Goal: Information Seeking & Learning: Find specific fact

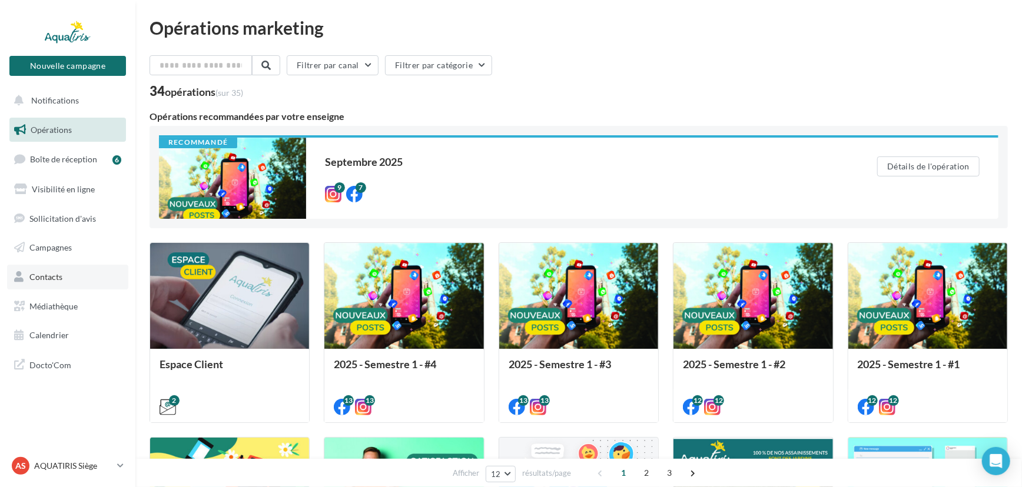
click at [66, 278] on link "Contacts" at bounding box center [67, 277] width 121 height 25
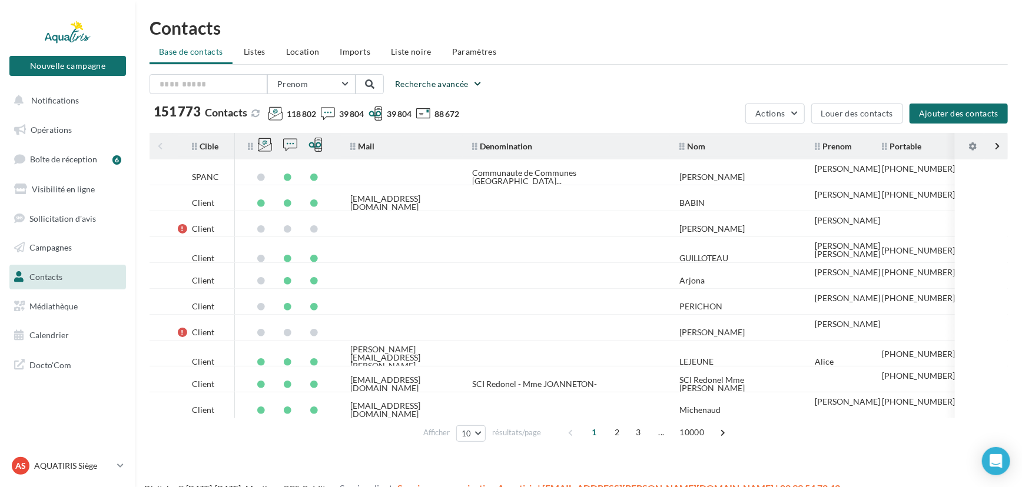
click at [400, 82] on button "Recherche avancée" at bounding box center [438, 84] width 97 height 14
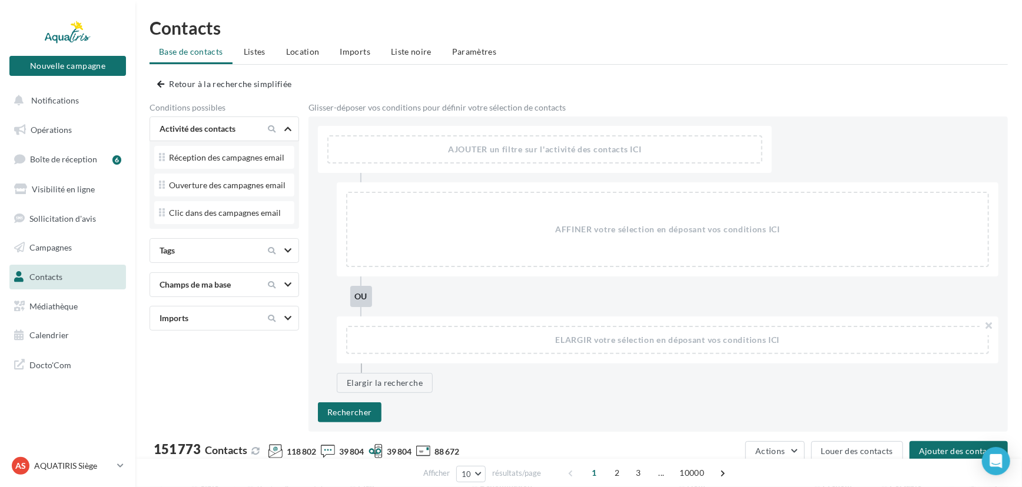
click at [203, 281] on div "Champs de ma base" at bounding box center [204, 285] width 99 height 12
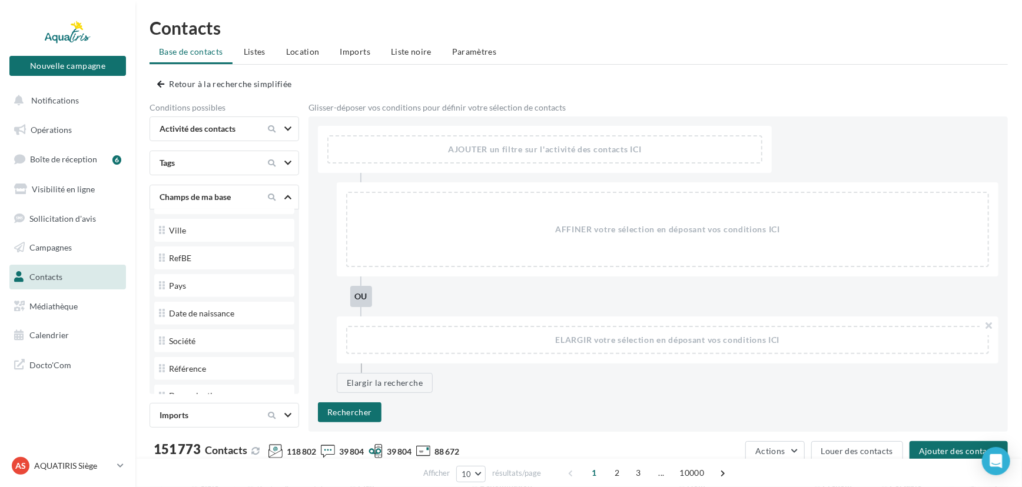
scroll to position [268, 0]
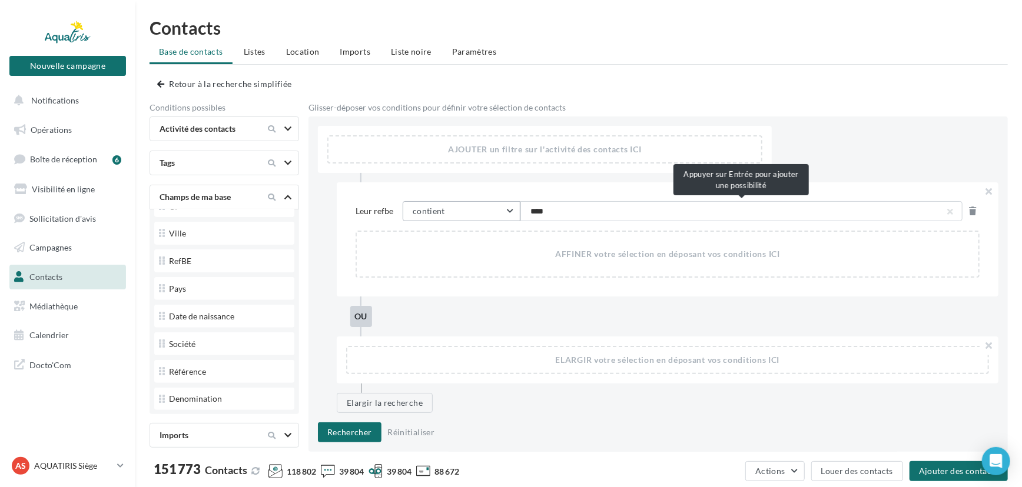
type input "*****"
click at [373, 431] on button "Rechercher" at bounding box center [350, 433] width 64 height 20
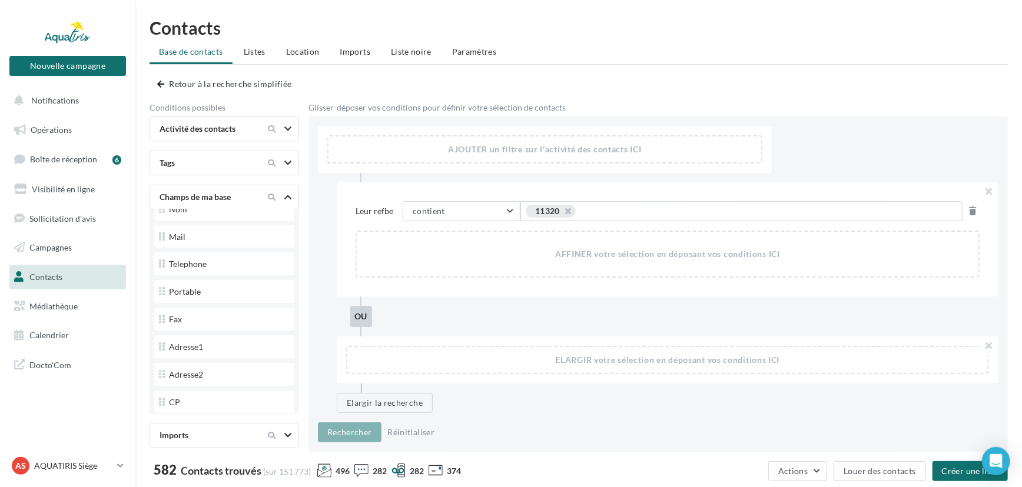
scroll to position [0, 0]
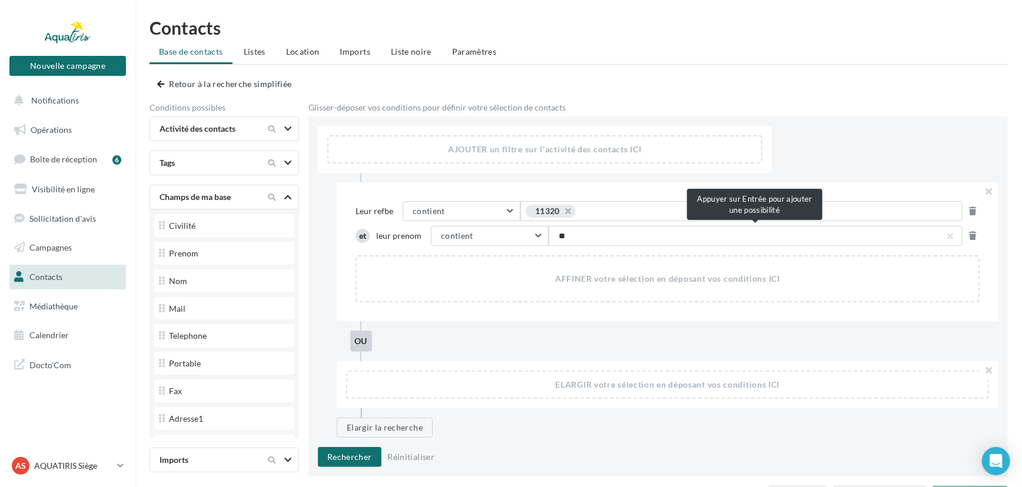
type input "***"
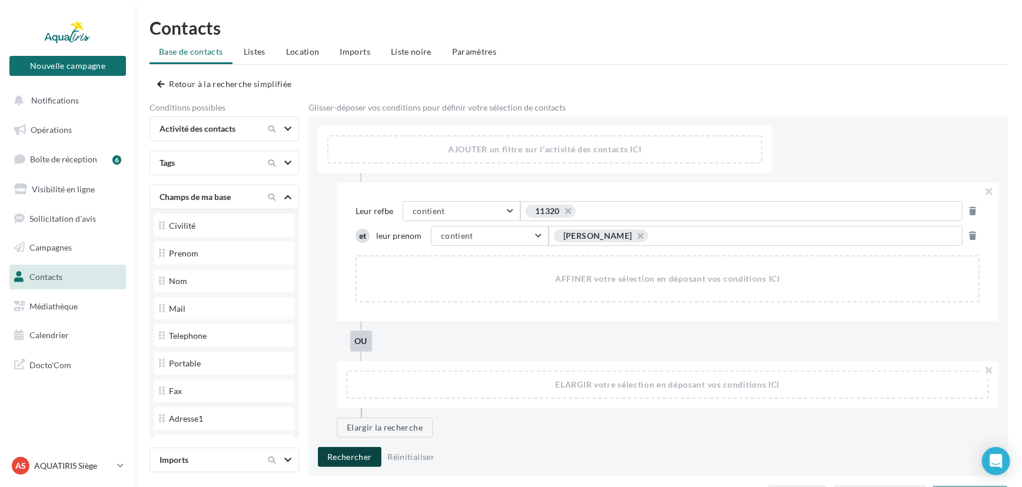
click at [354, 453] on button "Rechercher" at bounding box center [350, 457] width 64 height 20
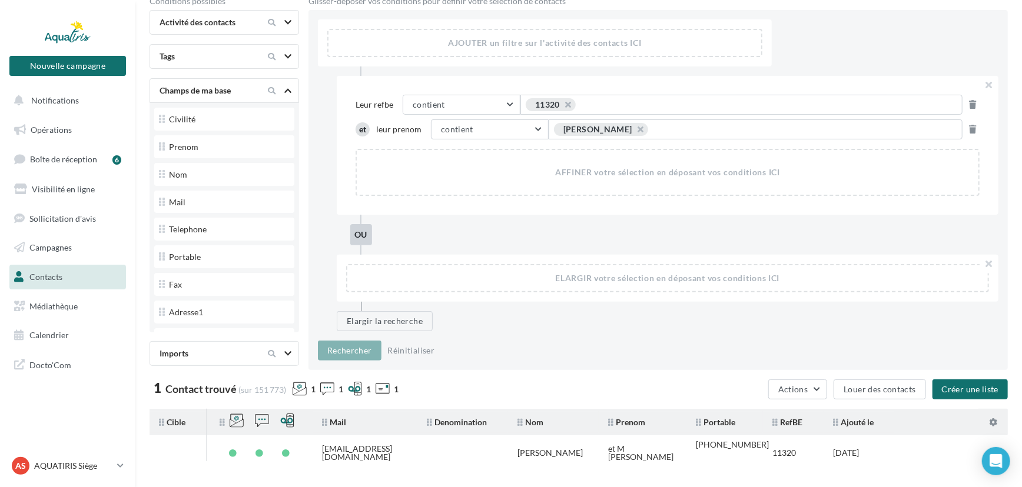
scroll to position [160, 0]
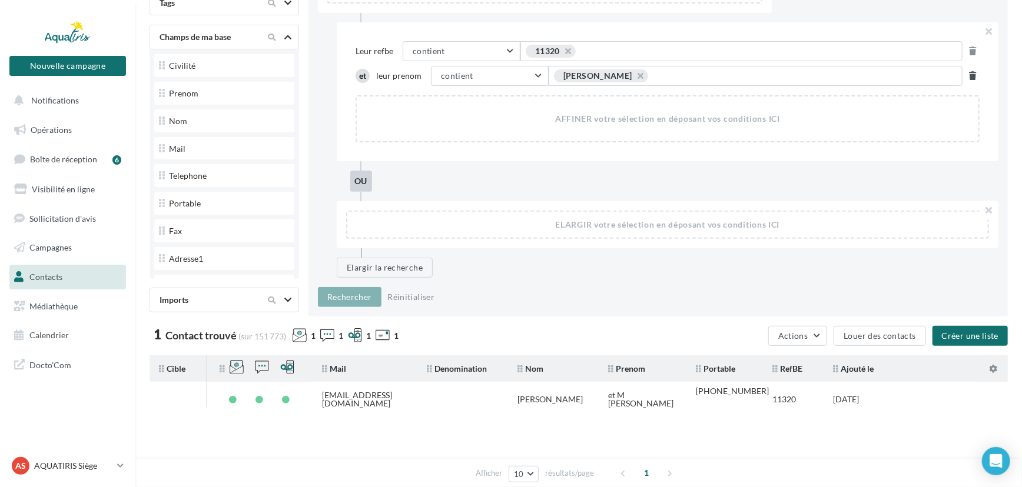
click at [978, 78] on button at bounding box center [973, 76] width 12 height 14
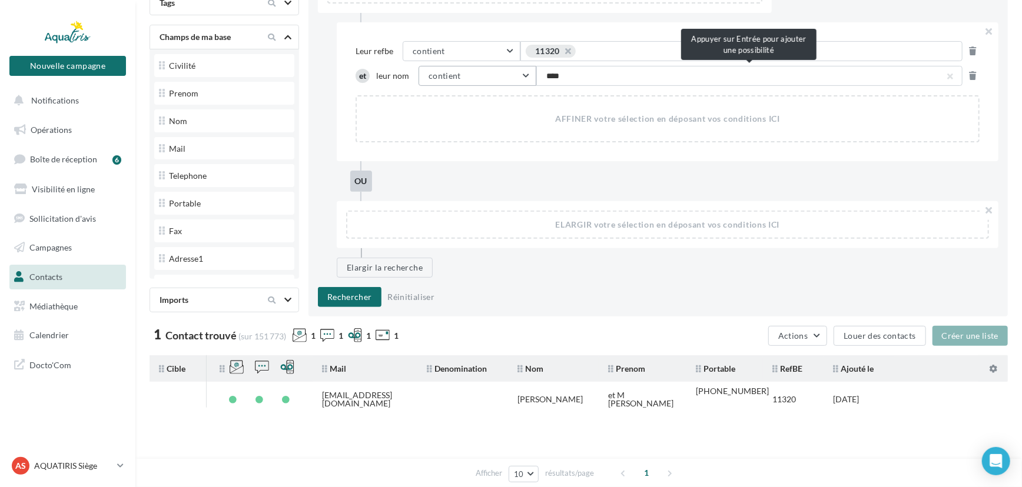
type input "*****"
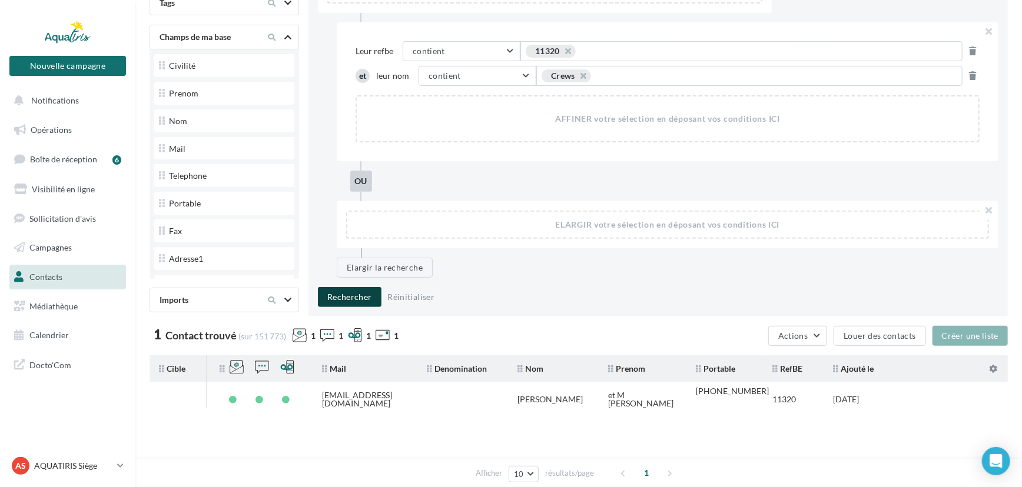
click at [375, 291] on button "Rechercher" at bounding box center [350, 297] width 64 height 20
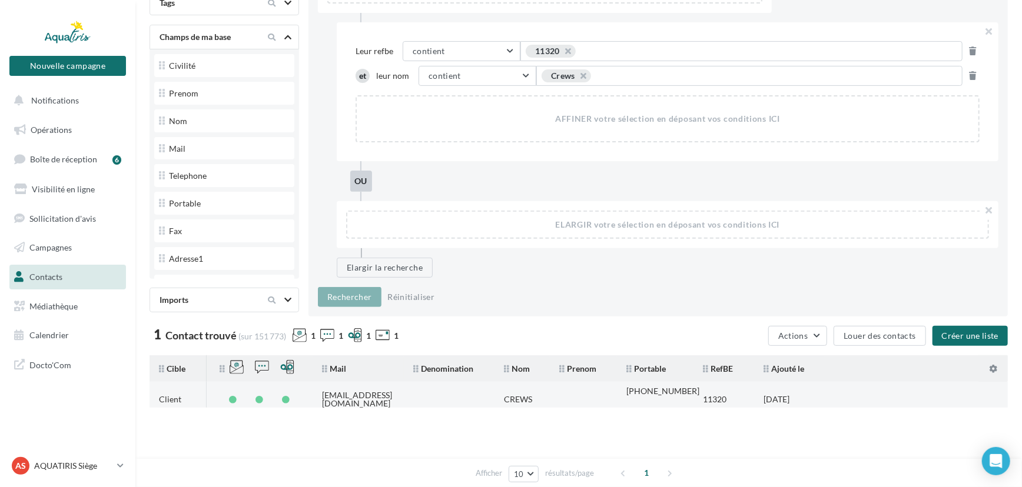
drag, startPoint x: 401, startPoint y: 394, endPoint x: 323, endPoint y: 394, distance: 78.3
click at [323, 394] on td "[EMAIL_ADDRESS][DOMAIN_NAME]" at bounding box center [358, 400] width 91 height 26
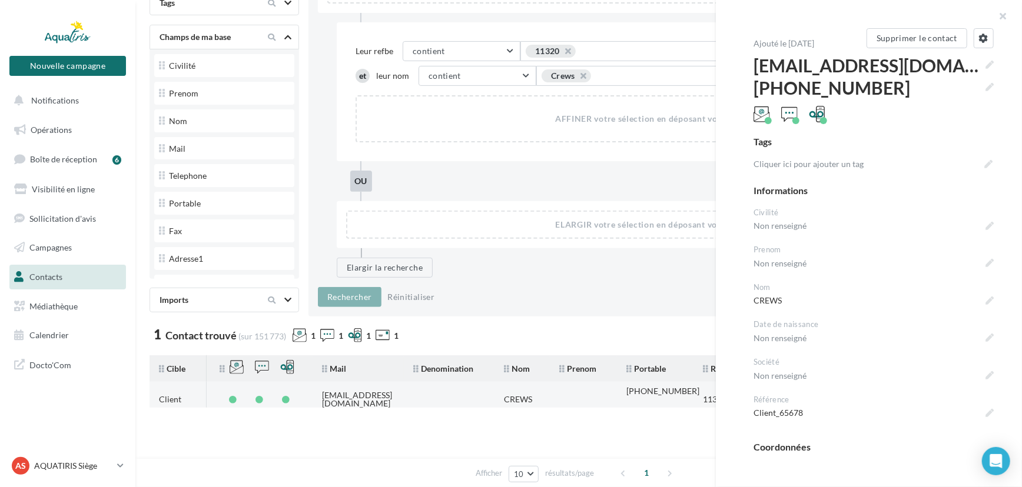
copy div "[EMAIL_ADDRESS][DOMAIN_NAME]"
click at [1003, 12] on button "button" at bounding box center [998, 17] width 47 height 35
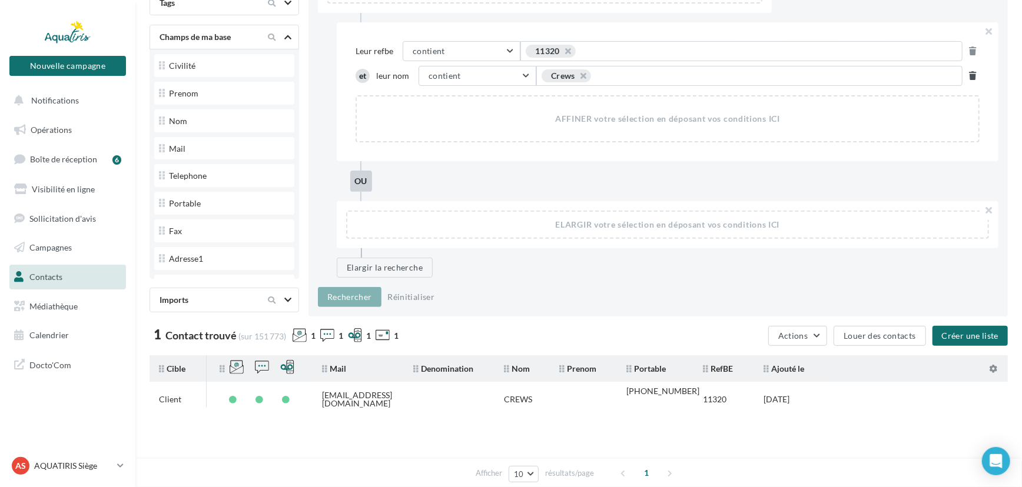
click at [971, 72] on icon at bounding box center [973, 76] width 7 height 8
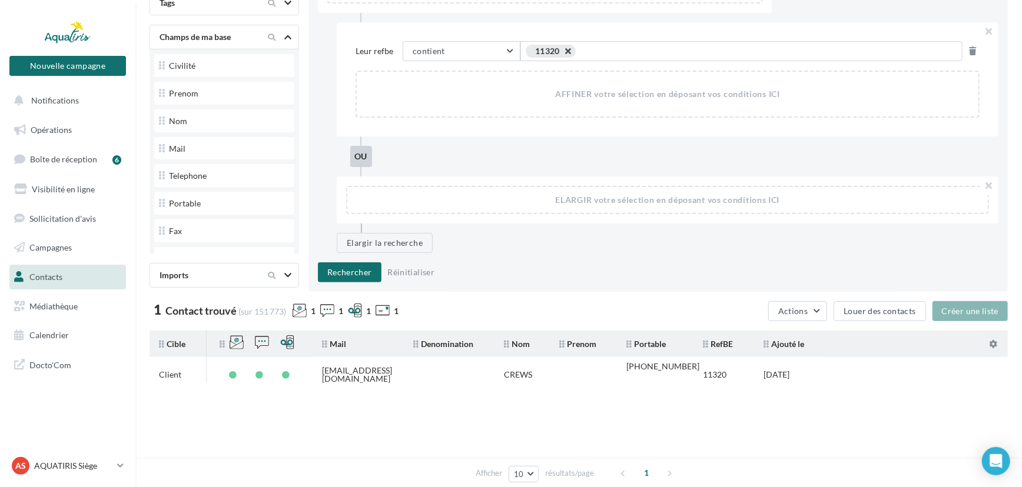
click at [562, 54] on button "button" at bounding box center [562, 54] width 0 height 0
click at [566, 47] on span "Exemple: suggestion 1 OU suggestion 2" at bounding box center [605, 51] width 150 height 13
type input "***"
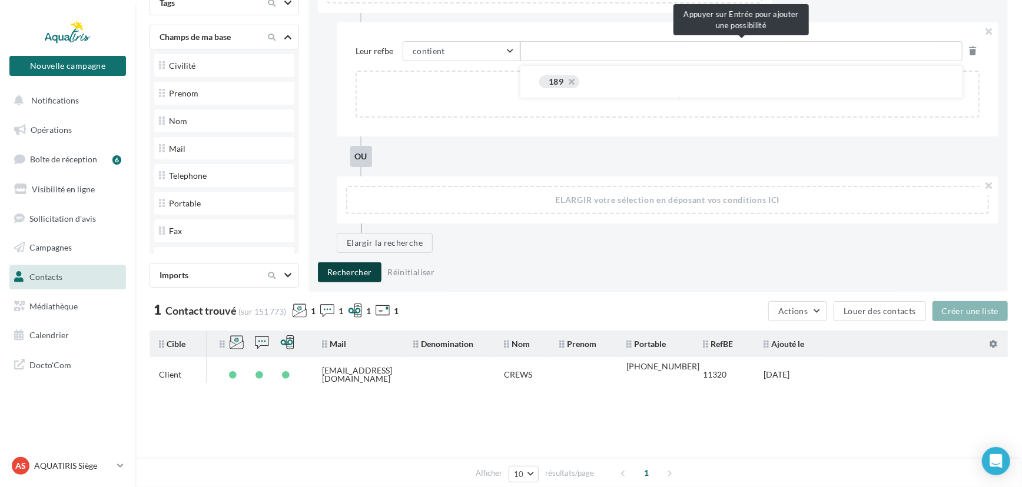
click at [340, 270] on button "Rechercher" at bounding box center [350, 273] width 64 height 20
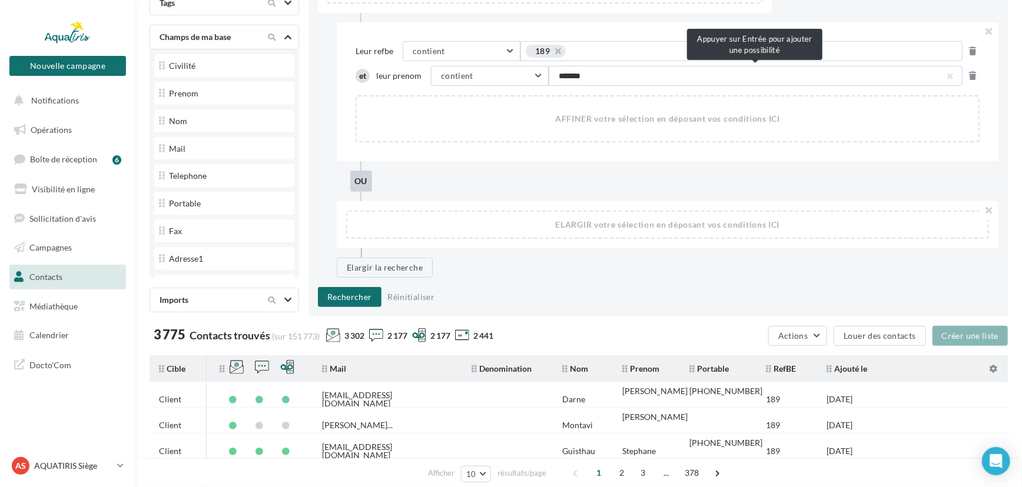
type input "********"
click at [334, 300] on button "Rechercher" at bounding box center [350, 297] width 64 height 20
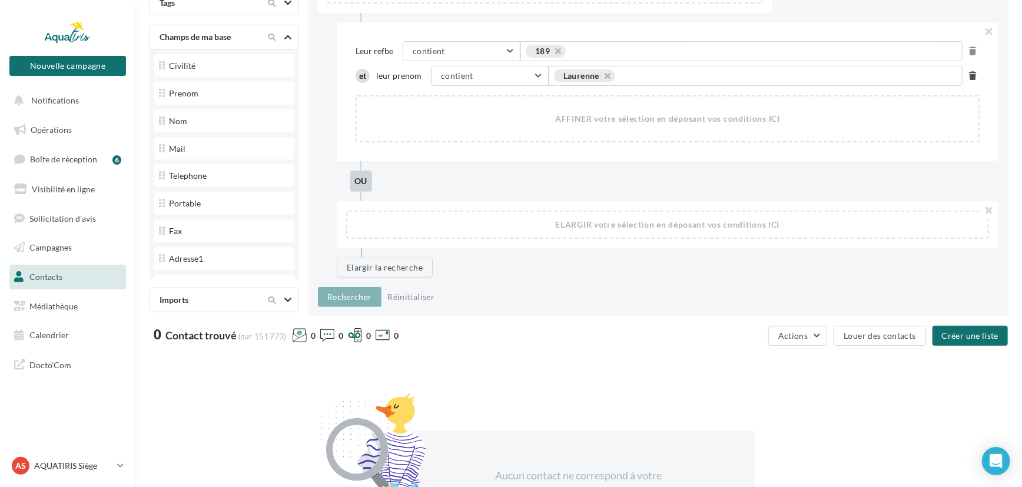
click at [975, 74] on icon at bounding box center [973, 76] width 7 height 8
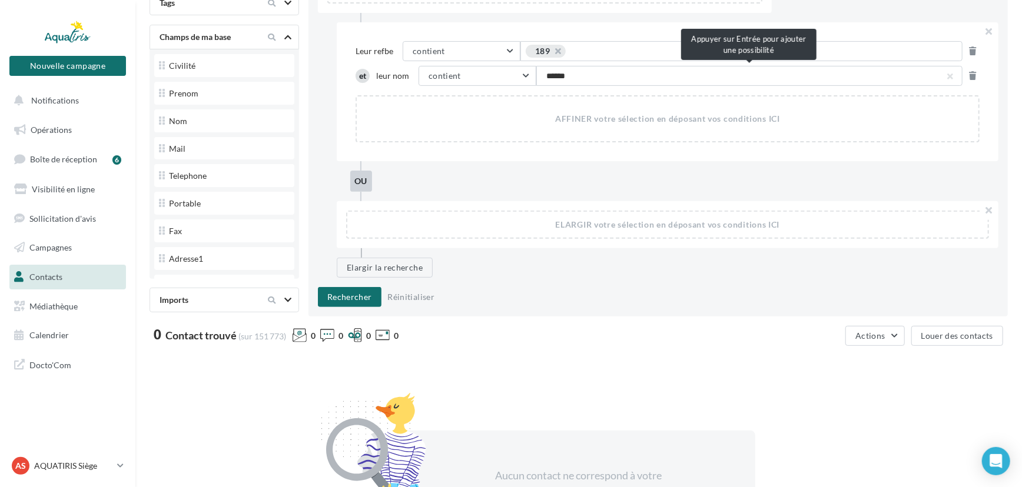
type input "*******"
click at [349, 284] on div "AJOUTER un filtre sur l'activité des contacts ICI Leur refbe contient contient …" at bounding box center [657, 136] width 699 height 360
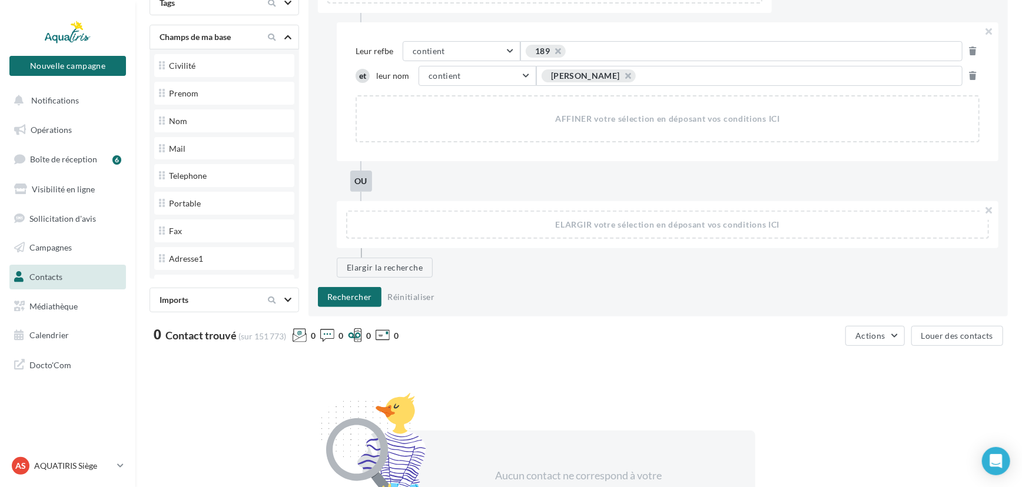
click at [349, 284] on div "AJOUTER un filtre sur l'activité des contacts ICI Leur refbe contient contient …" at bounding box center [657, 136] width 699 height 360
click at [342, 298] on button "Rechercher" at bounding box center [350, 297] width 64 height 20
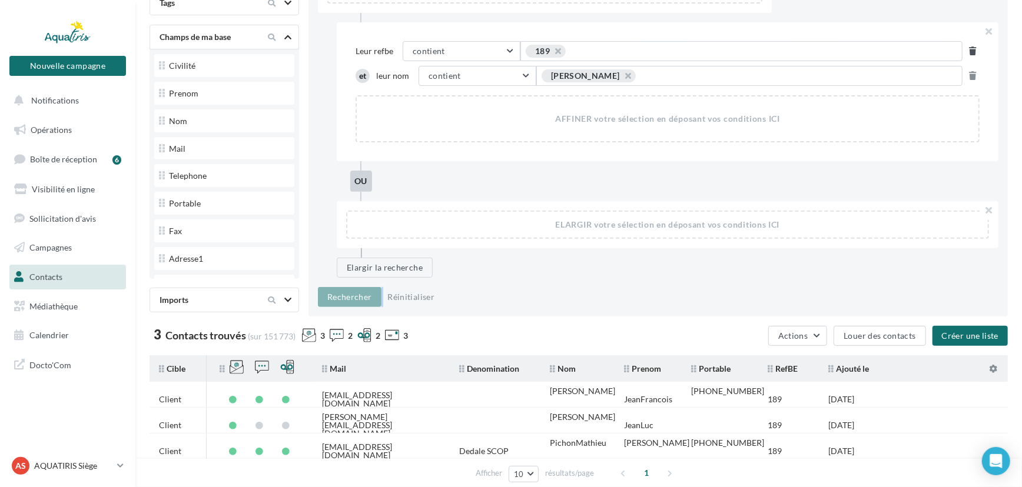
click at [975, 49] on icon at bounding box center [973, 51] width 7 height 8
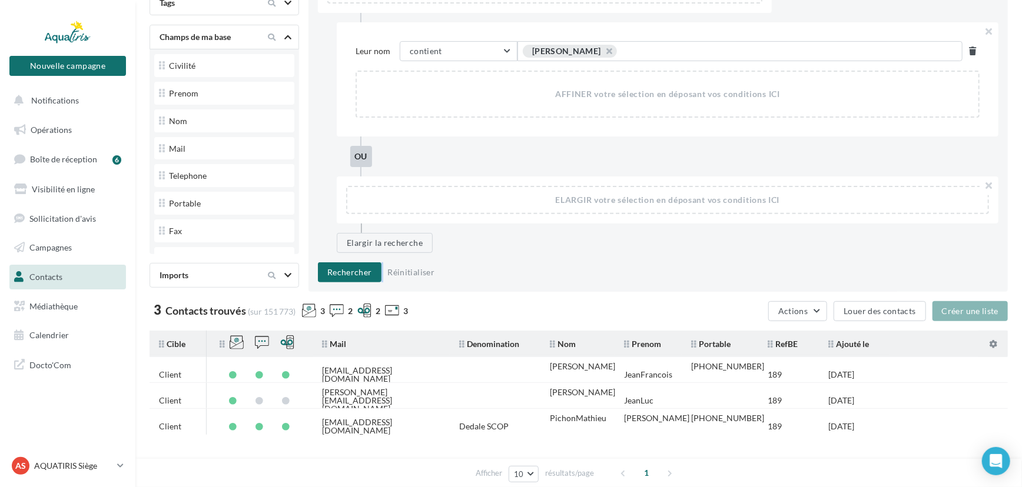
click at [975, 49] on icon at bounding box center [973, 51] width 7 height 8
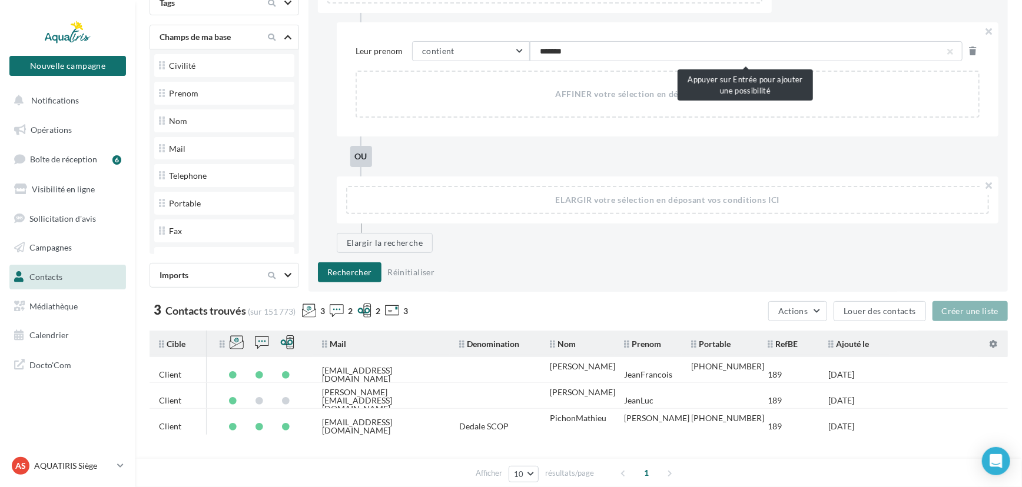
type input "********"
click at [342, 266] on button "Rechercher" at bounding box center [350, 273] width 64 height 20
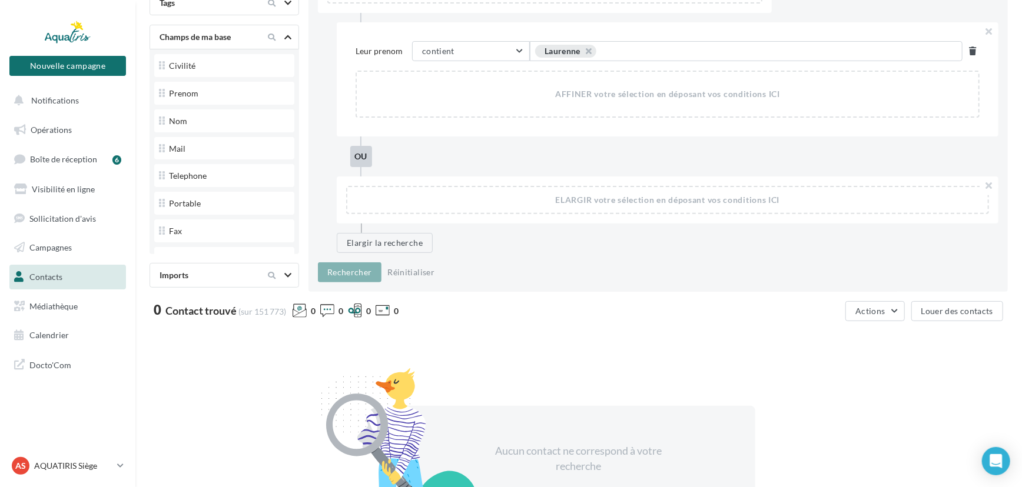
click at [974, 52] on icon at bounding box center [973, 51] width 7 height 8
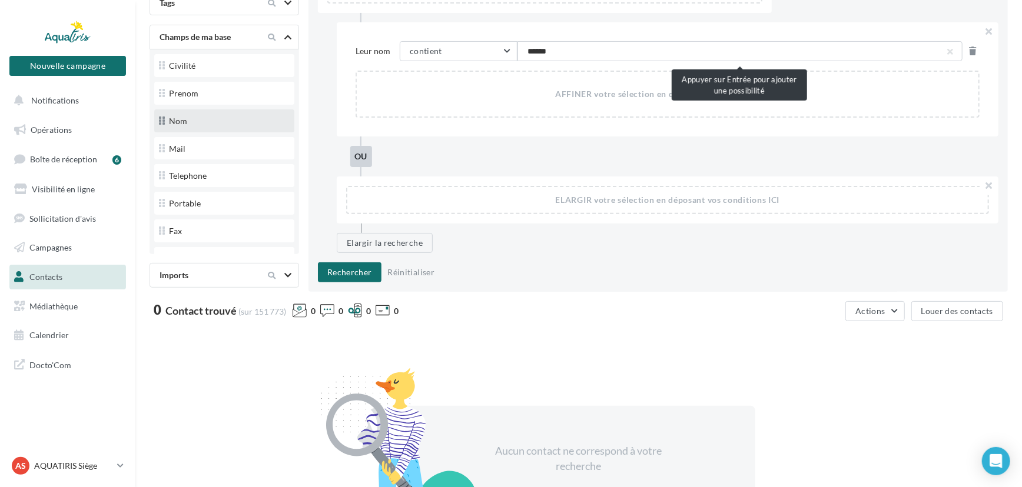
type input "*******"
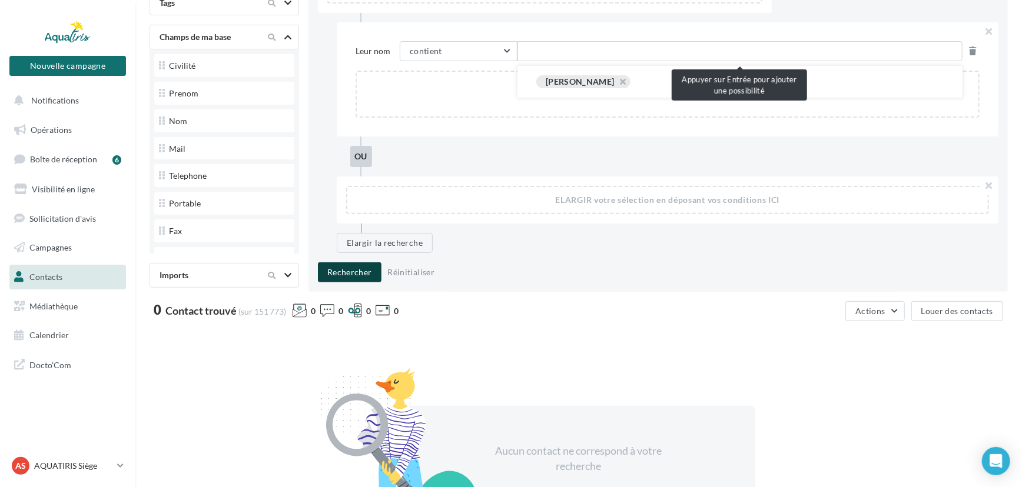
click at [337, 276] on button "Rechercher" at bounding box center [350, 273] width 64 height 20
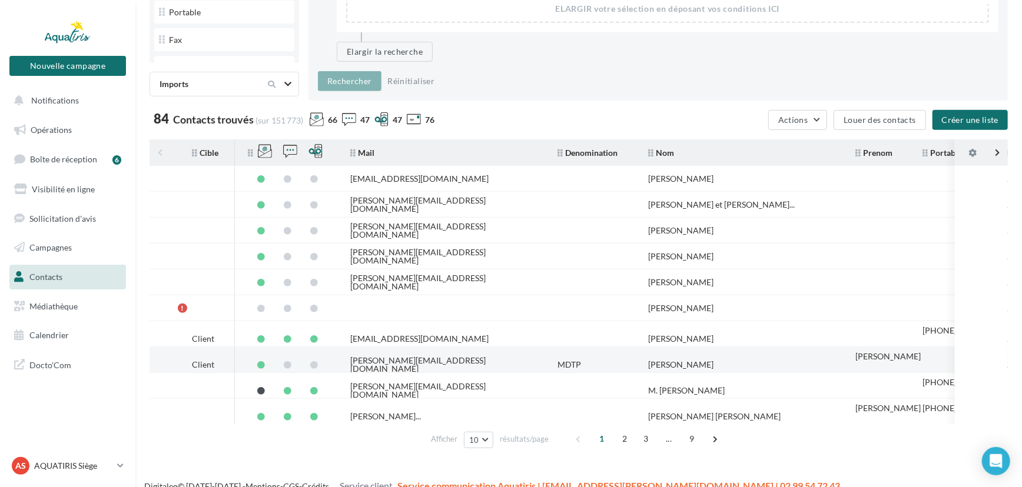
scroll to position [367, 0]
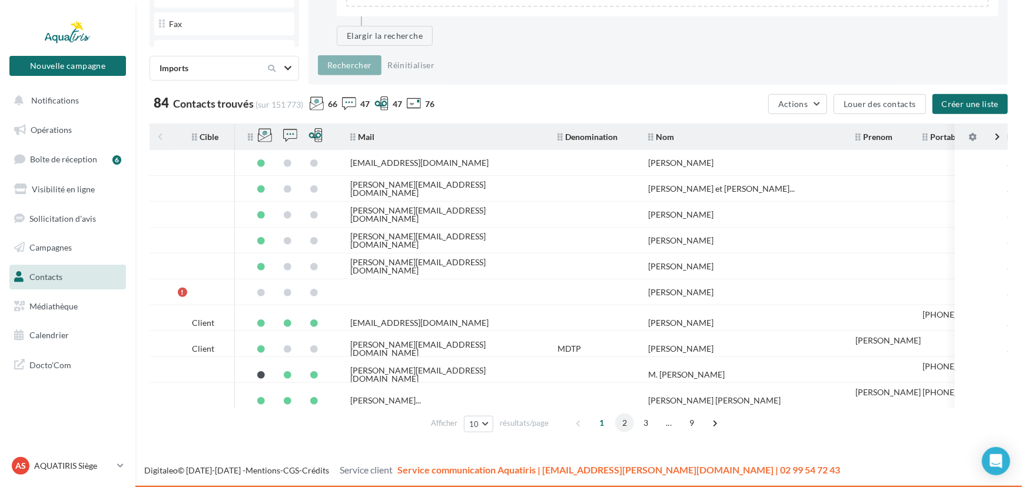
click at [629, 423] on span "2" at bounding box center [624, 423] width 19 height 19
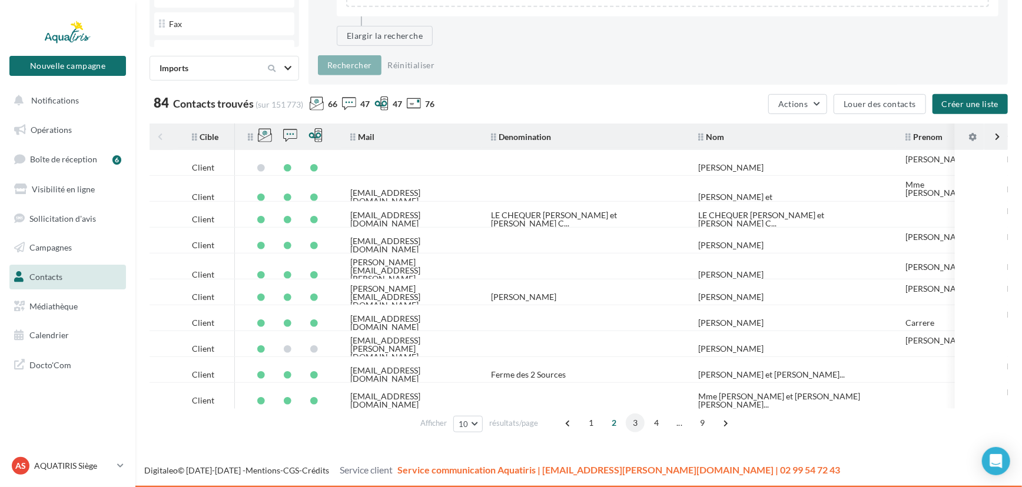
click at [631, 414] on span "3" at bounding box center [635, 423] width 19 height 19
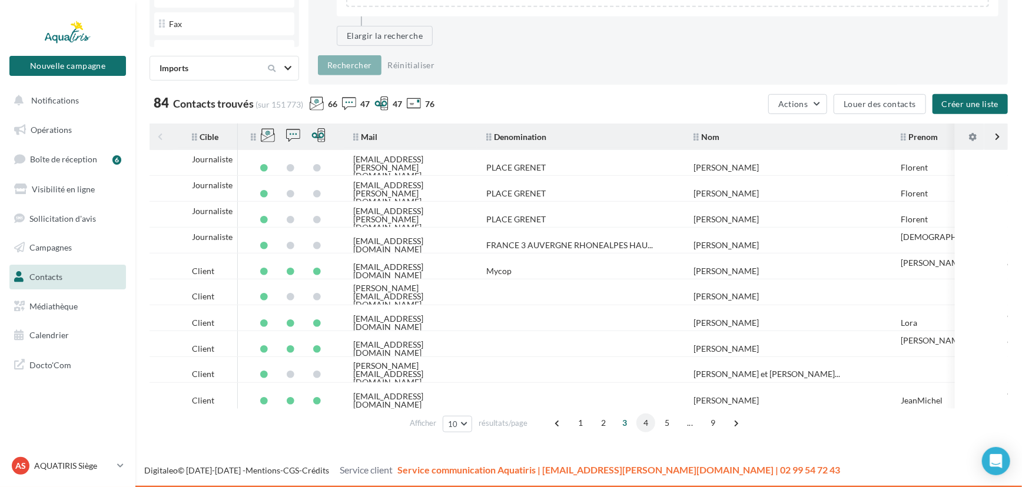
click at [648, 427] on span "4" at bounding box center [645, 423] width 19 height 19
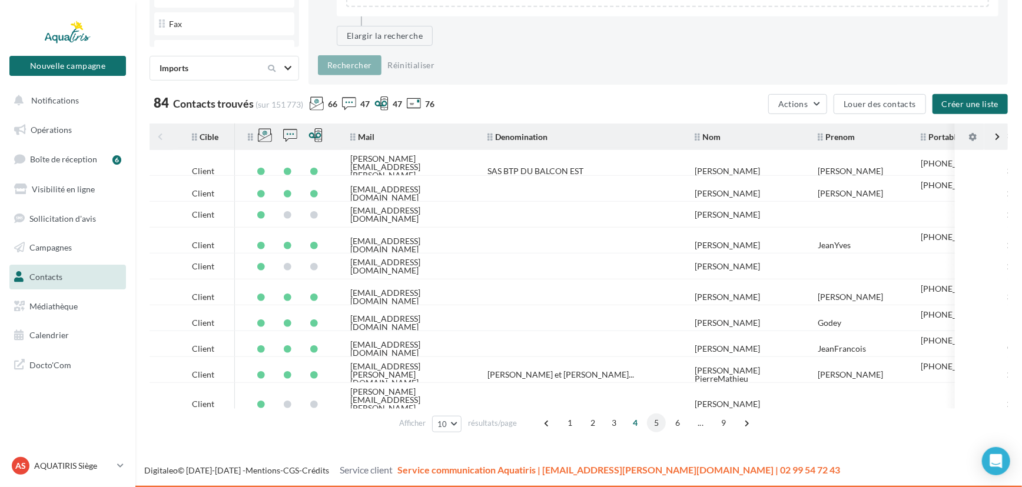
click at [651, 422] on span "5" at bounding box center [656, 423] width 19 height 19
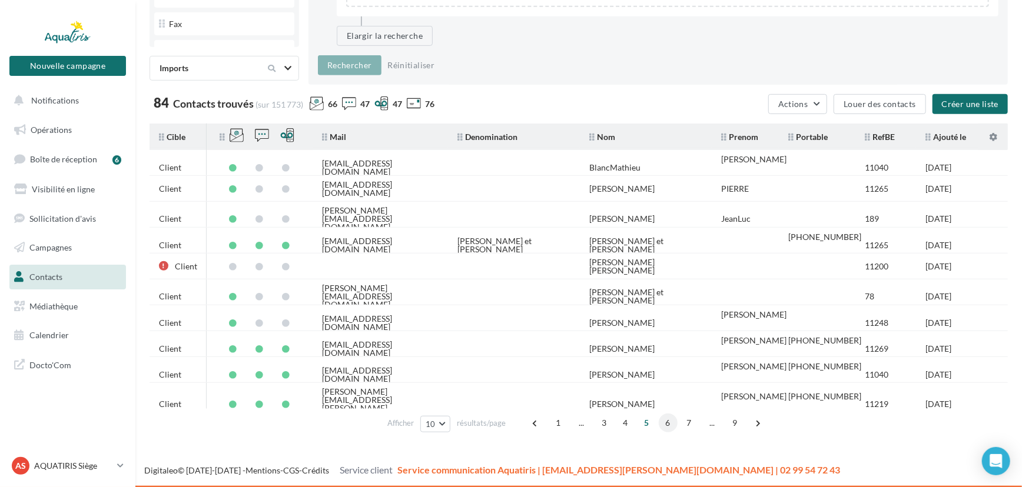
click at [666, 423] on span "6" at bounding box center [668, 423] width 19 height 19
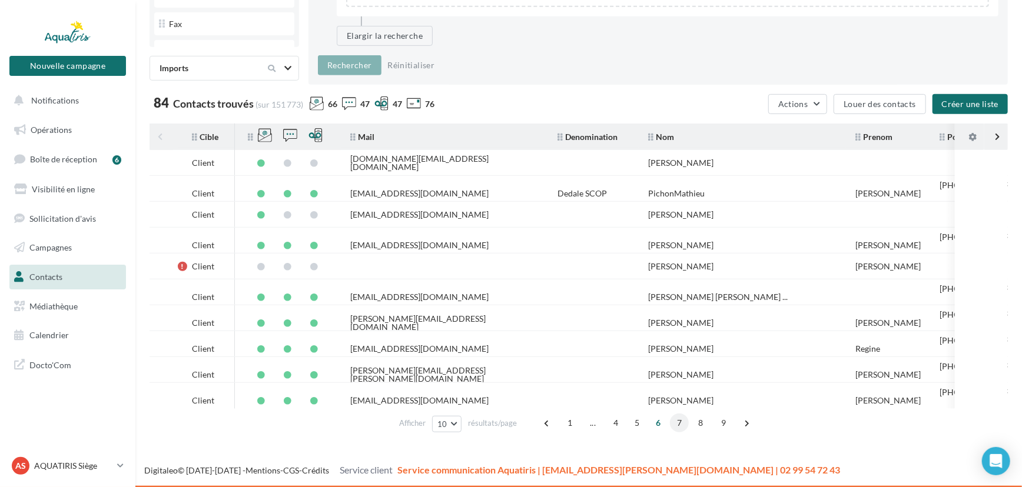
click at [679, 420] on span "7" at bounding box center [679, 423] width 19 height 19
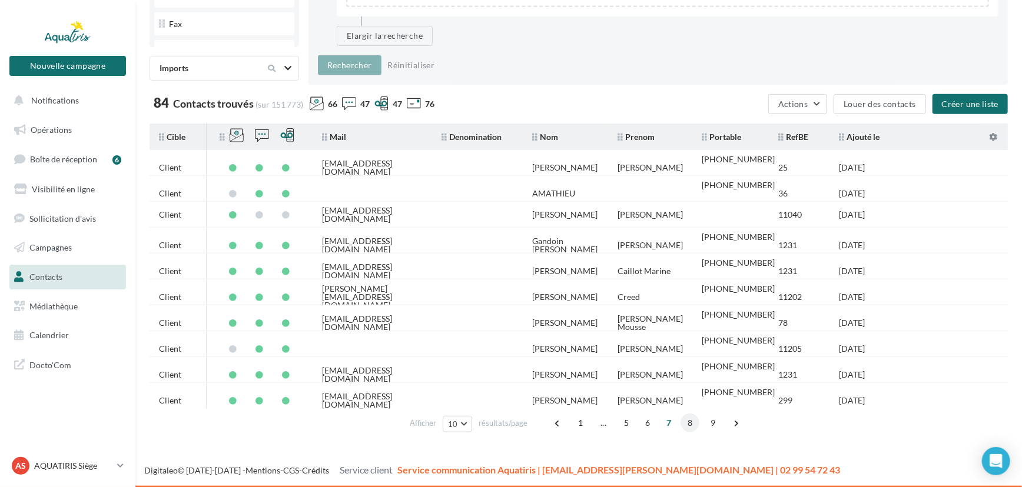
click at [690, 425] on span "8" at bounding box center [690, 423] width 19 height 19
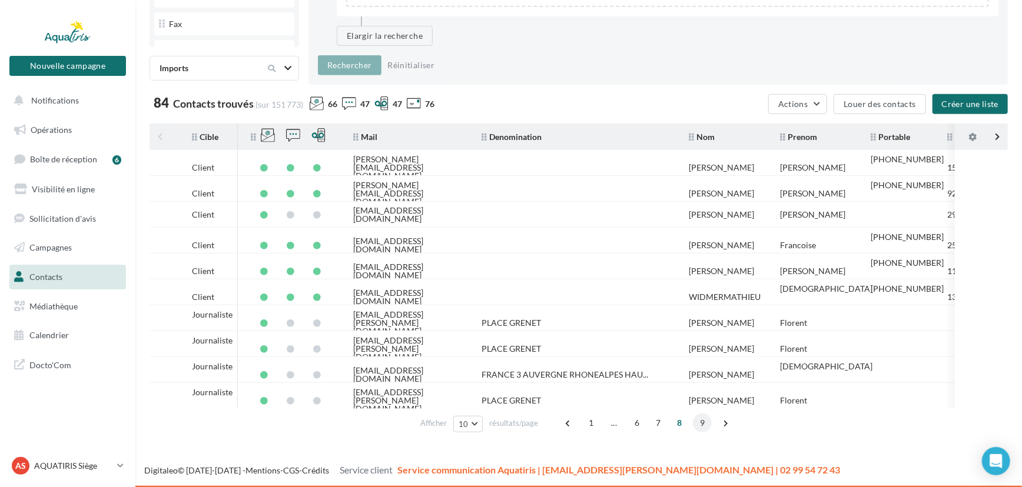
click at [697, 425] on span "9" at bounding box center [702, 423] width 19 height 19
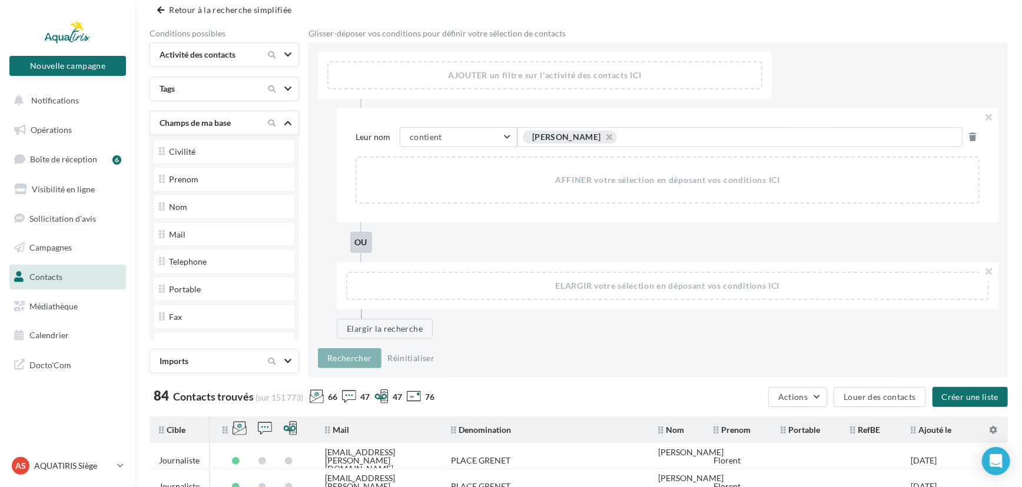
scroll to position [71, 0]
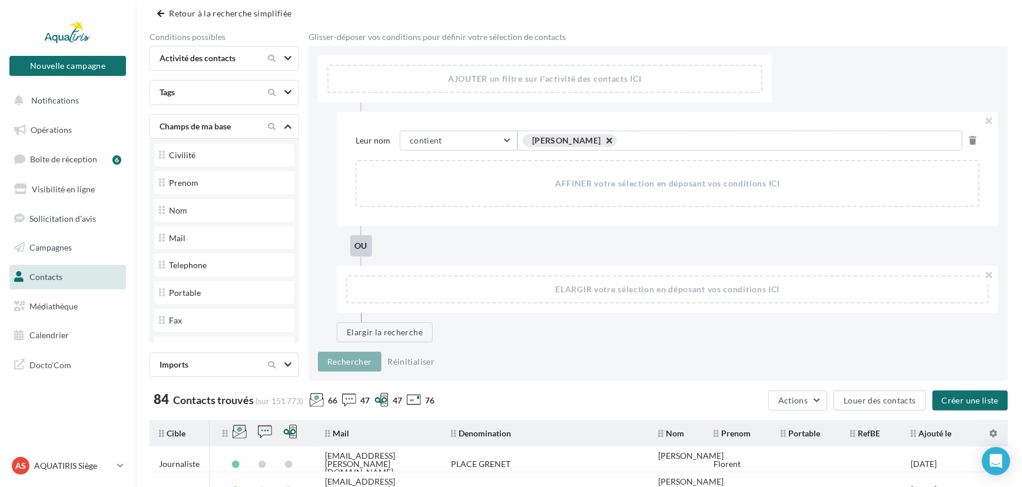
click at [603, 144] on button "button" at bounding box center [603, 144] width 0 height 0
click at [572, 140] on span "Exemple: suggestion 1 OU suggestion 2" at bounding box center [602, 140] width 150 height 13
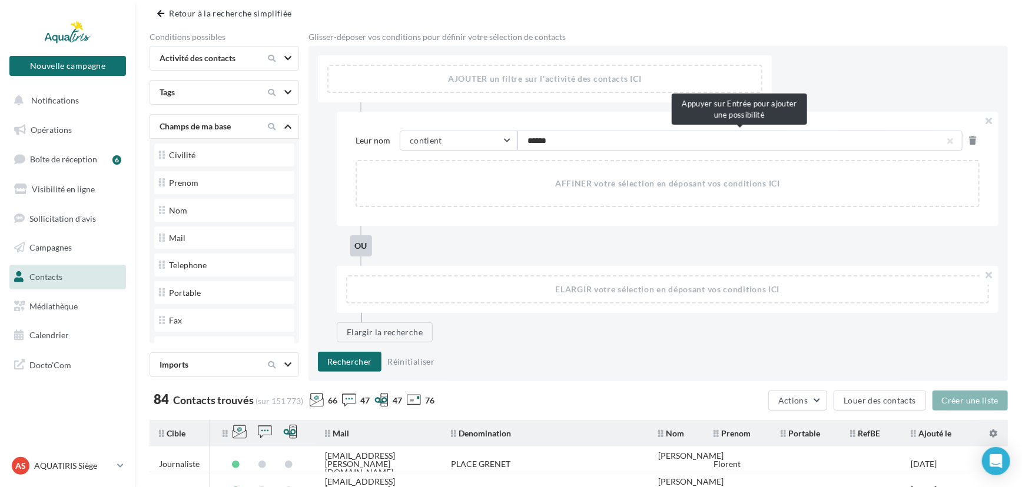
type input "*******"
click at [327, 366] on button "Rechercher" at bounding box center [350, 362] width 64 height 20
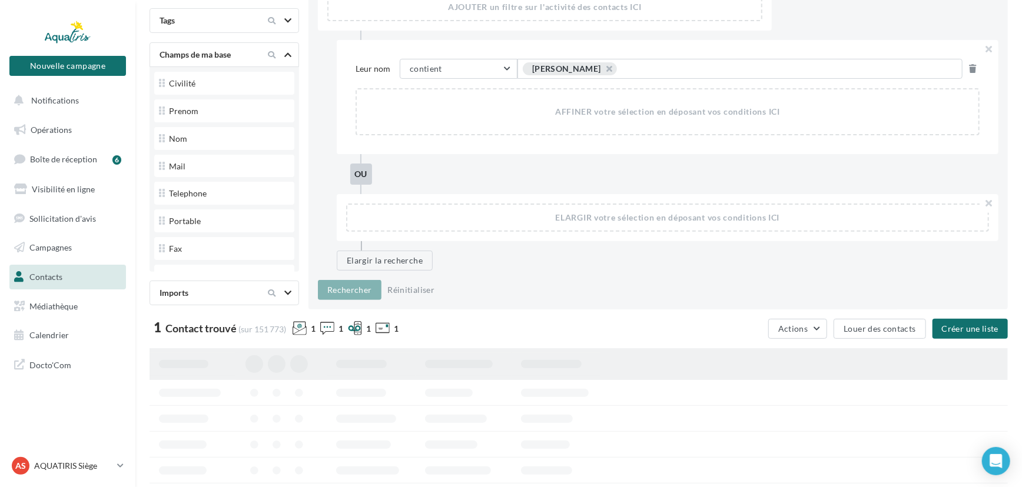
scroll to position [231, 0]
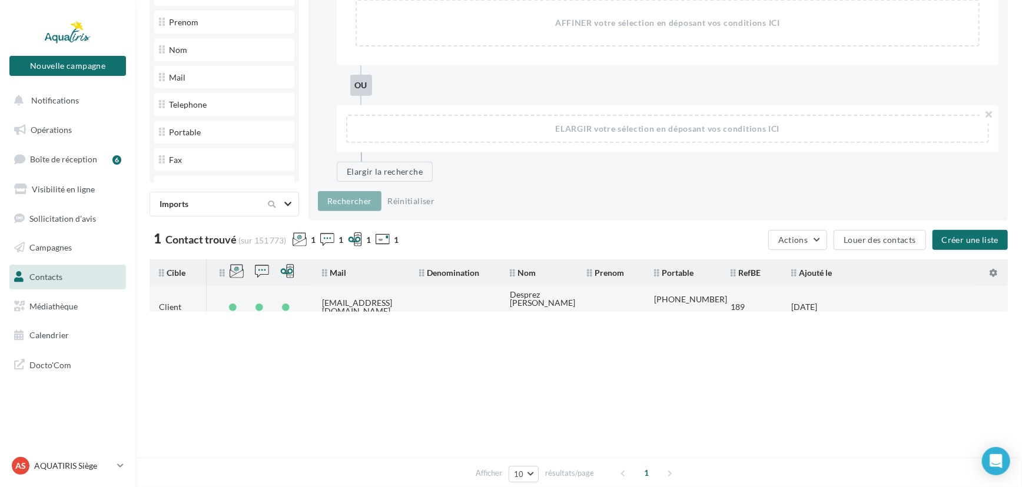
drag, startPoint x: 409, startPoint y: 304, endPoint x: 335, endPoint y: 303, distance: 74.2
click at [335, 303] on tr "Client [EMAIL_ADDRESS][DOMAIN_NAME] Desprez [PERSON_NAME] [PHONE_NUMBER] 189 [D…" at bounding box center [584, 299] width 868 height 26
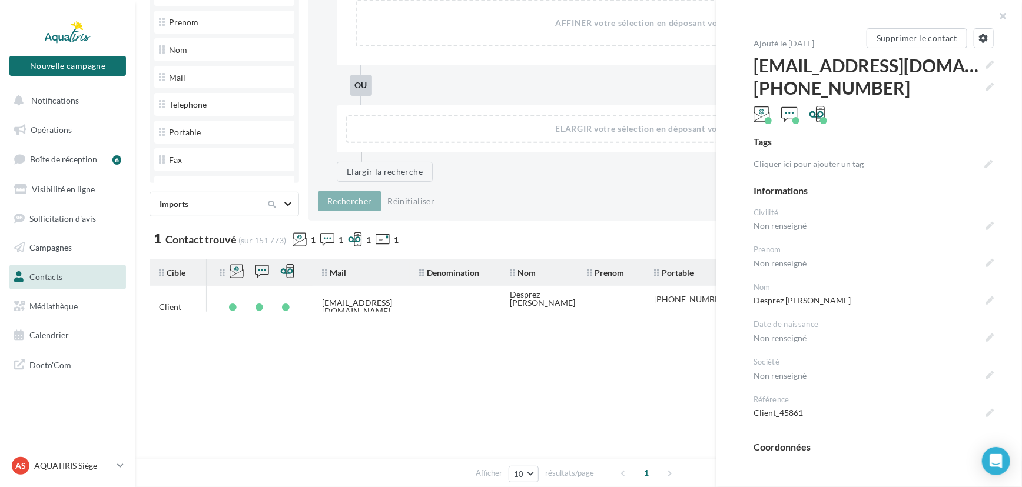
click at [545, 369] on tbody "Client [EMAIL_ADDRESS][DOMAIN_NAME] Desprez [PERSON_NAME] [PHONE_NUMBER] 189 [D…" at bounding box center [579, 374] width 858 height 177
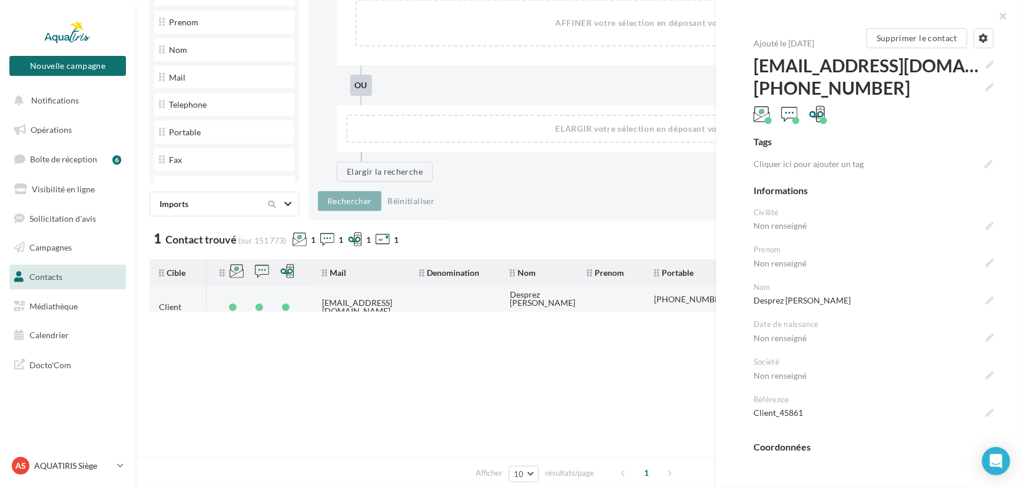
drag, startPoint x: 394, startPoint y: 300, endPoint x: 318, endPoint y: 297, distance: 76.6
click at [318, 297] on td "[EMAIL_ADDRESS][DOMAIN_NAME]" at bounding box center [361, 307] width 97 height 26
copy div "[EMAIL_ADDRESS][DOMAIN_NAME]"
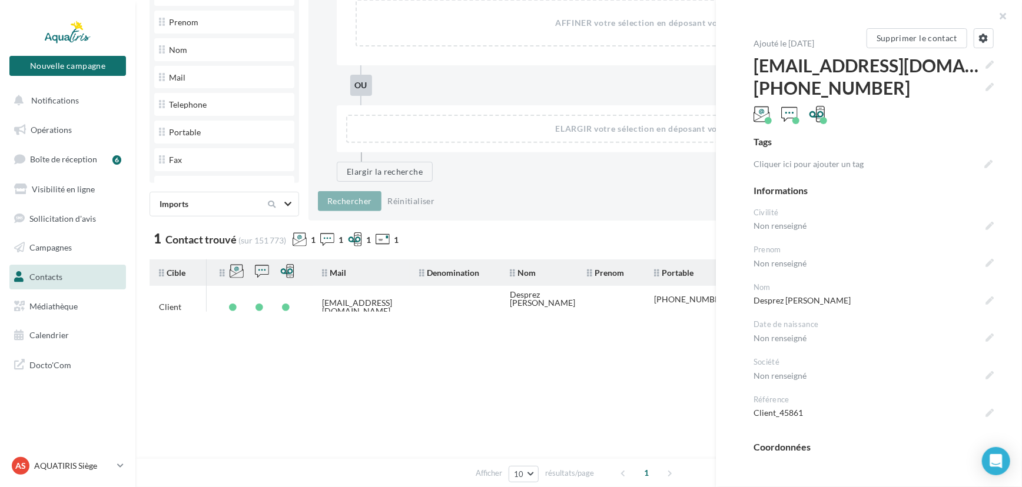
click at [554, 349] on tbody "Client [EMAIL_ADDRESS][DOMAIN_NAME] Desprez [PERSON_NAME] [PHONE_NUMBER] 189 [D…" at bounding box center [579, 374] width 858 height 177
click at [1004, 12] on button "button" at bounding box center [998, 17] width 47 height 35
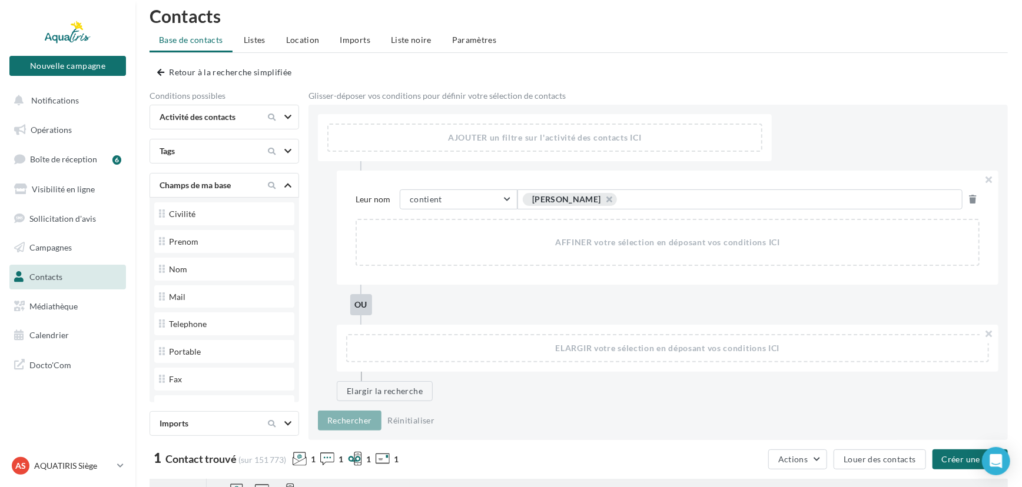
scroll to position [0, 0]
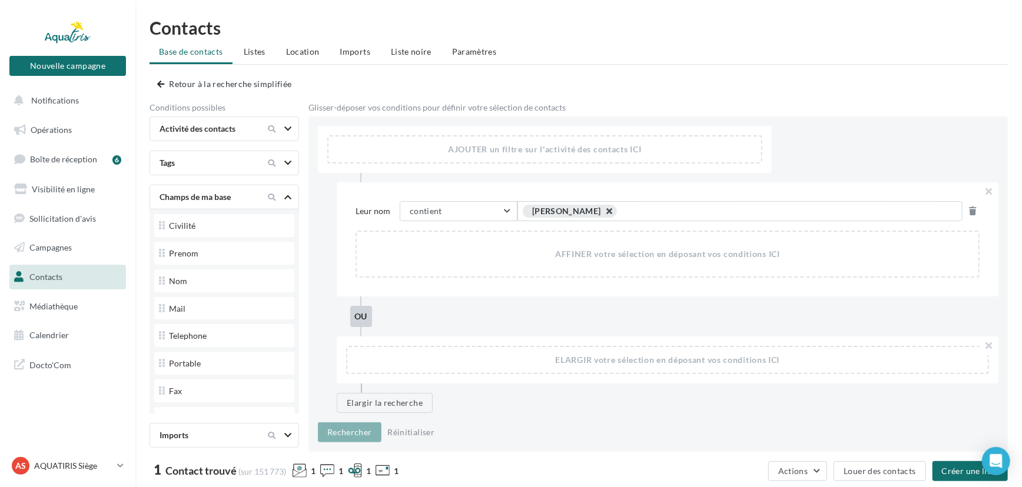
click at [603, 214] on button "button" at bounding box center [603, 214] width 0 height 0
click at [556, 214] on span "Exemple: suggestion 1 OU suggestion 2" at bounding box center [602, 211] width 150 height 13
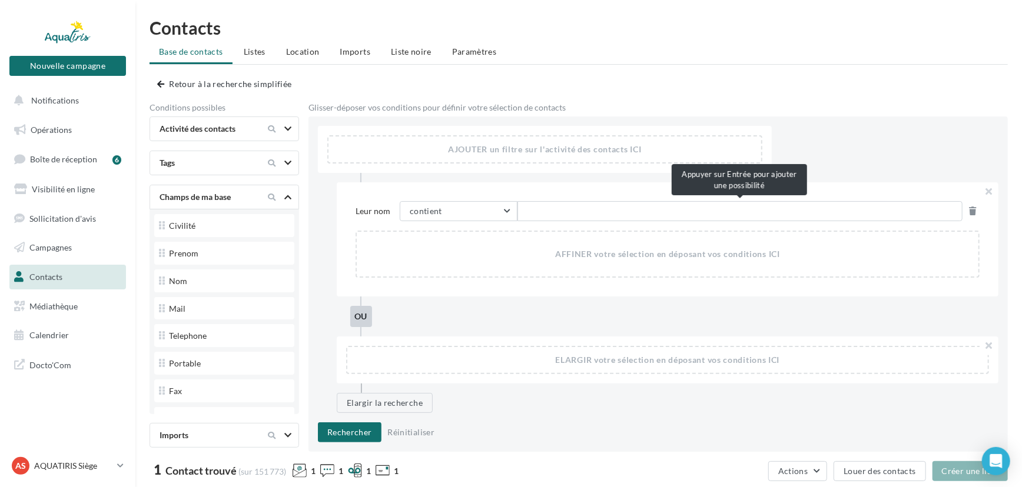
type input "*******"
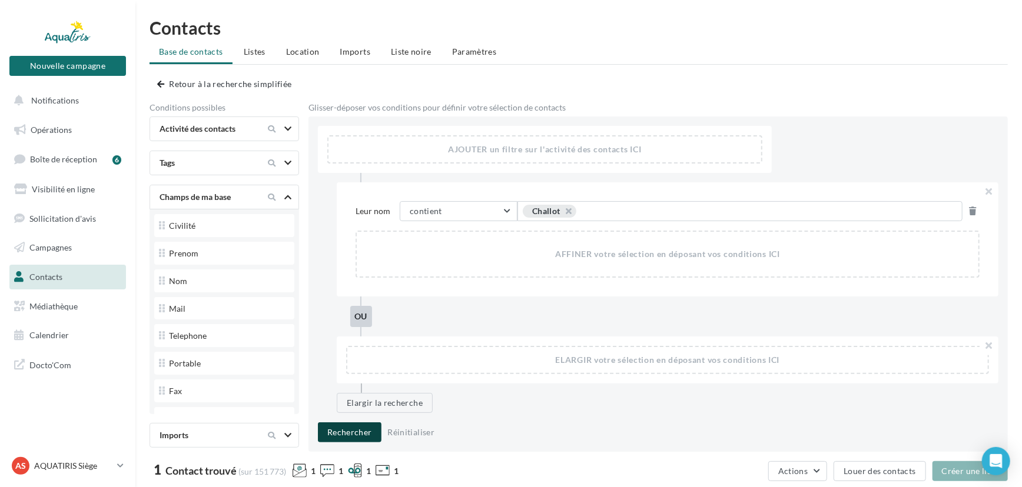
click at [361, 440] on button "Rechercher" at bounding box center [350, 433] width 64 height 20
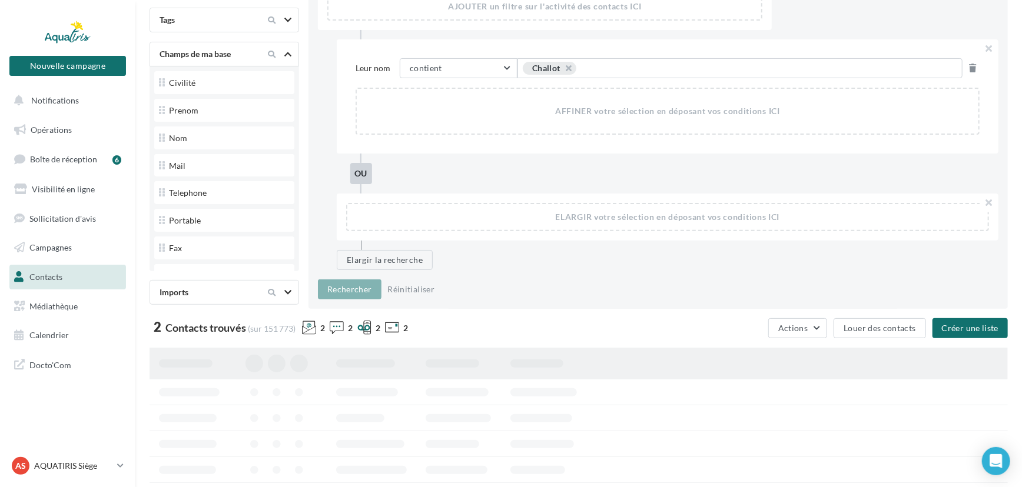
scroll to position [160, 0]
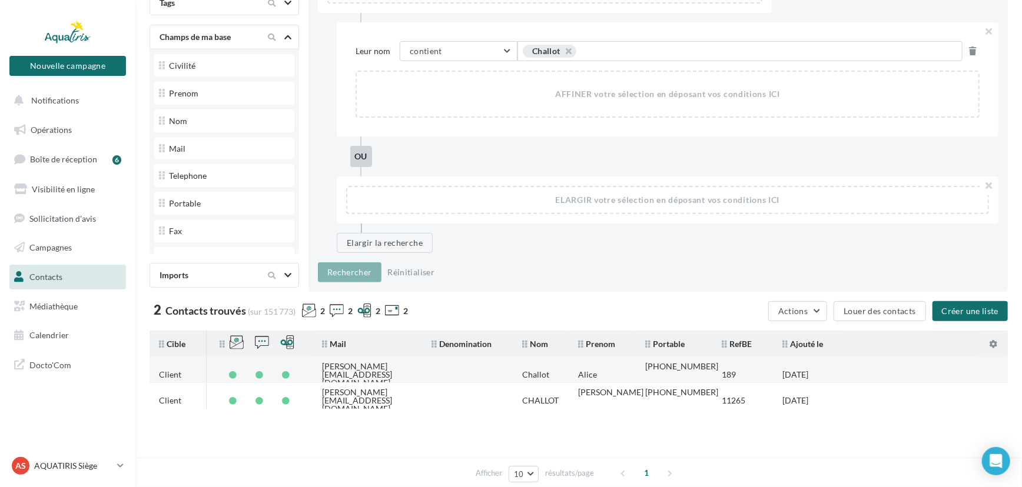
drag, startPoint x: 412, startPoint y: 374, endPoint x: 312, endPoint y: 369, distance: 100.2
click at [313, 369] on td "[PERSON_NAME][EMAIL_ADDRESS][DOMAIN_NAME]" at bounding box center [367, 375] width 109 height 34
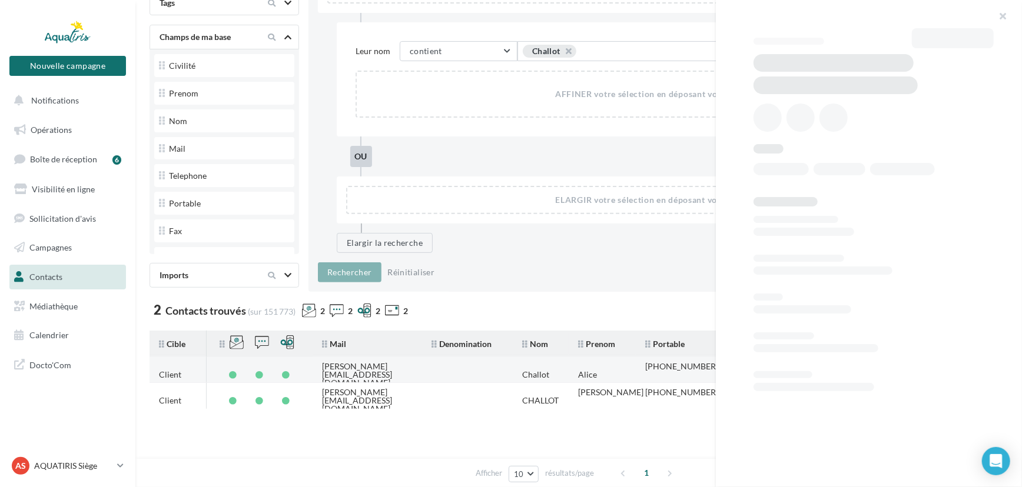
copy div "[PERSON_NAME][EMAIL_ADDRESS][DOMAIN_NAME]"
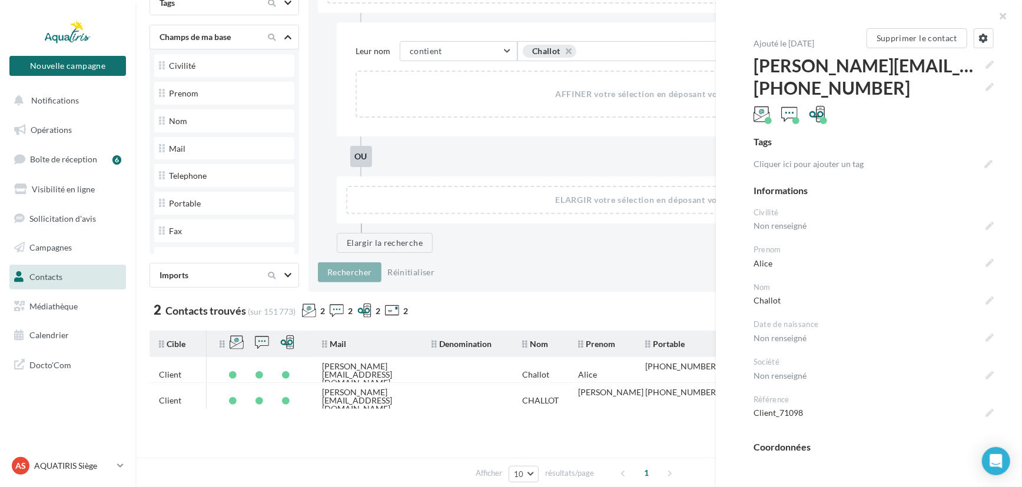
click at [321, 459] on div "Afficher 10 10 25 50 100 résultats/page 1" at bounding box center [578, 473] width 887 height 28
